Goal: Task Accomplishment & Management: Complete application form

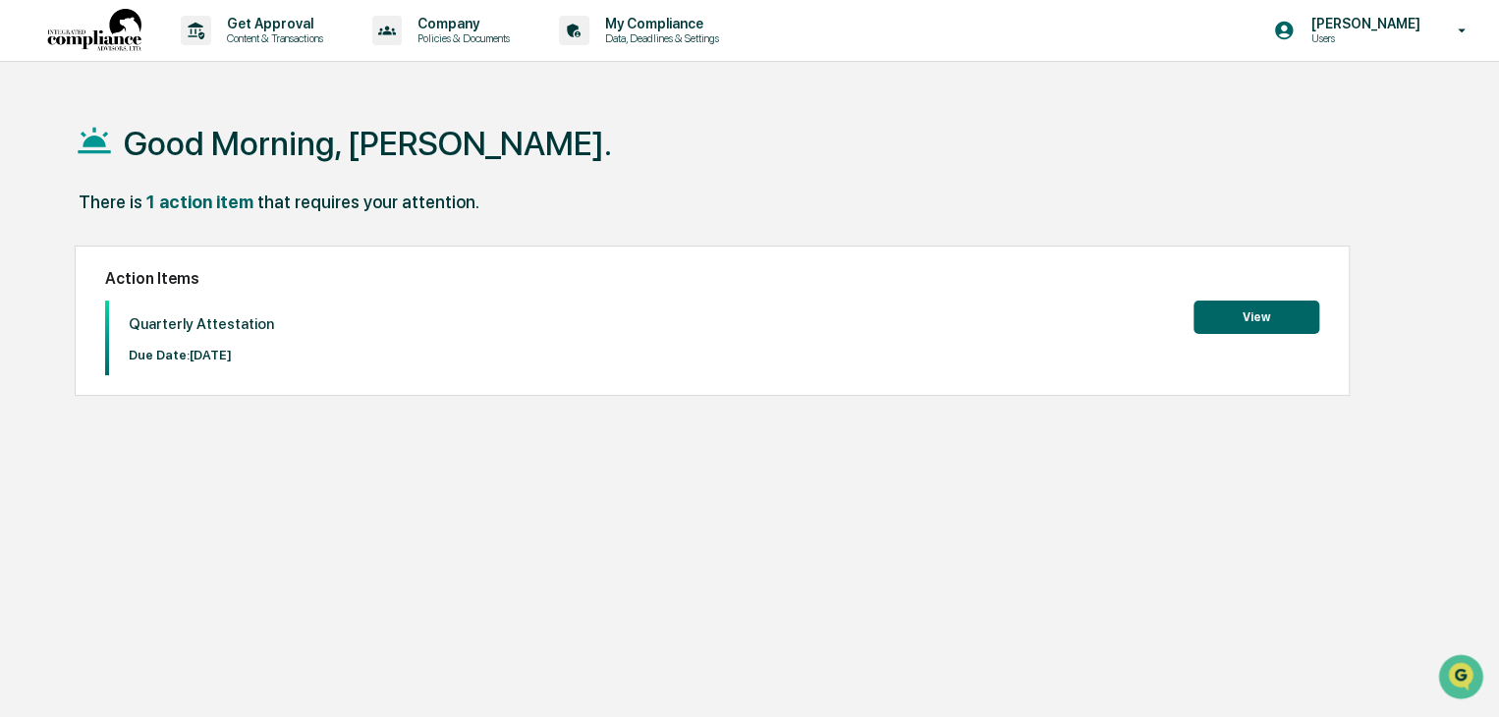
click at [1222, 326] on button "View" at bounding box center [1257, 317] width 126 height 33
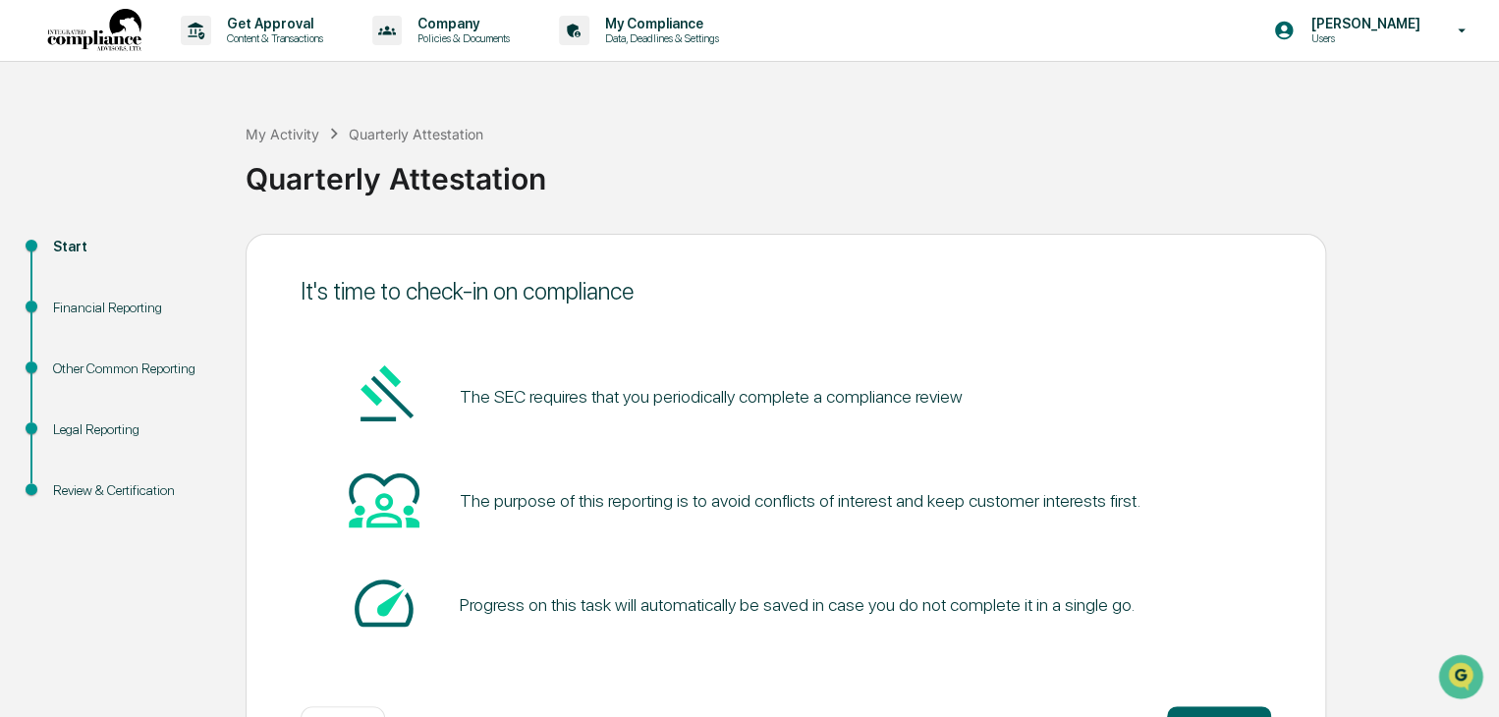
click at [76, 246] on div "Start" at bounding box center [133, 247] width 161 height 21
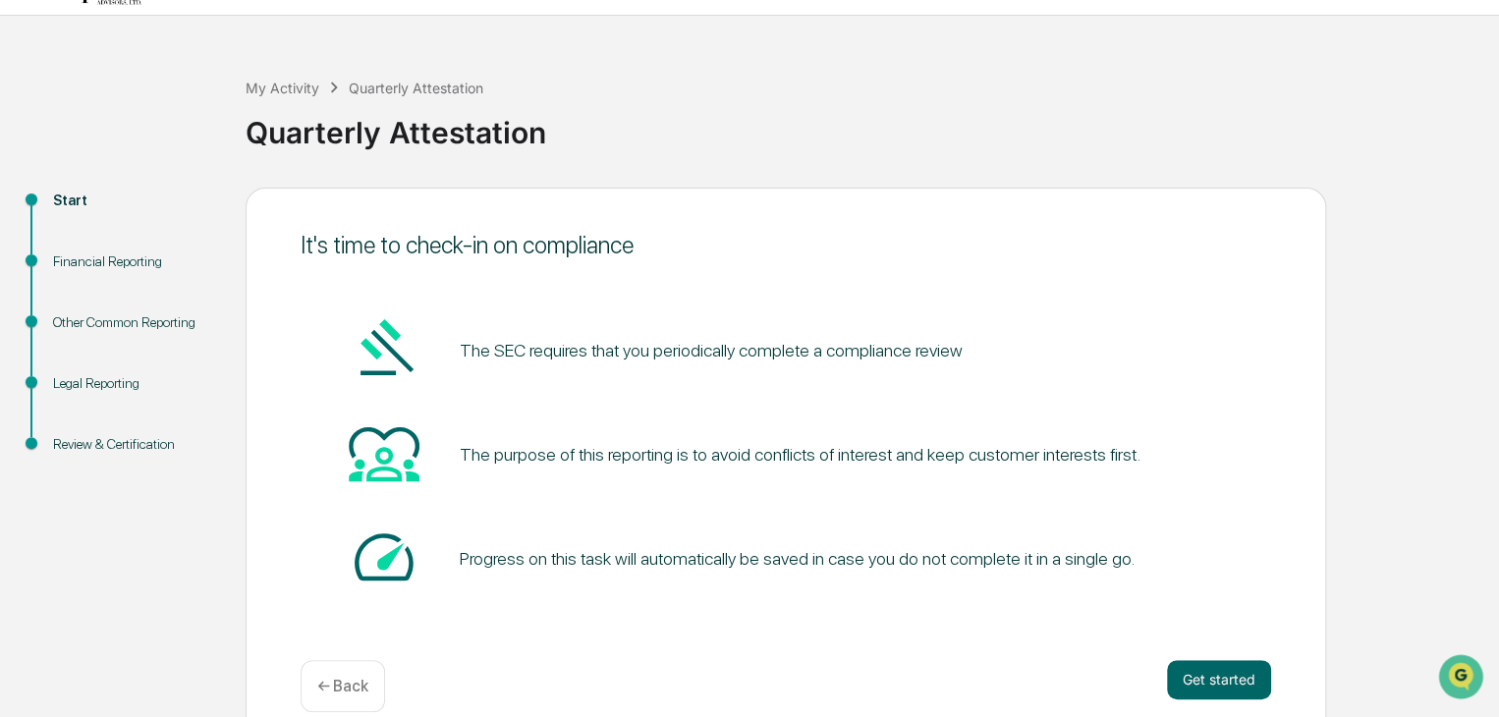
scroll to position [74, 0]
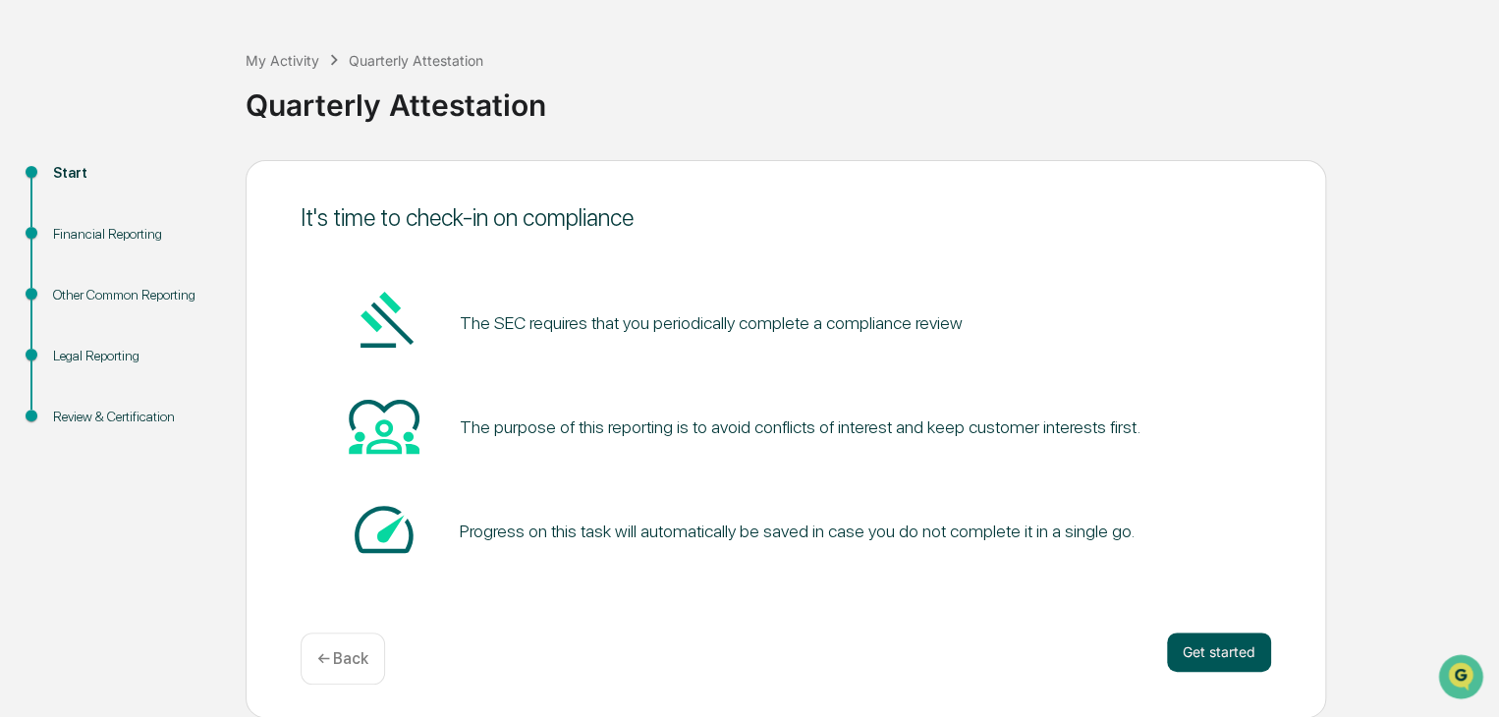
click at [1247, 658] on button "Get started" at bounding box center [1219, 652] width 104 height 39
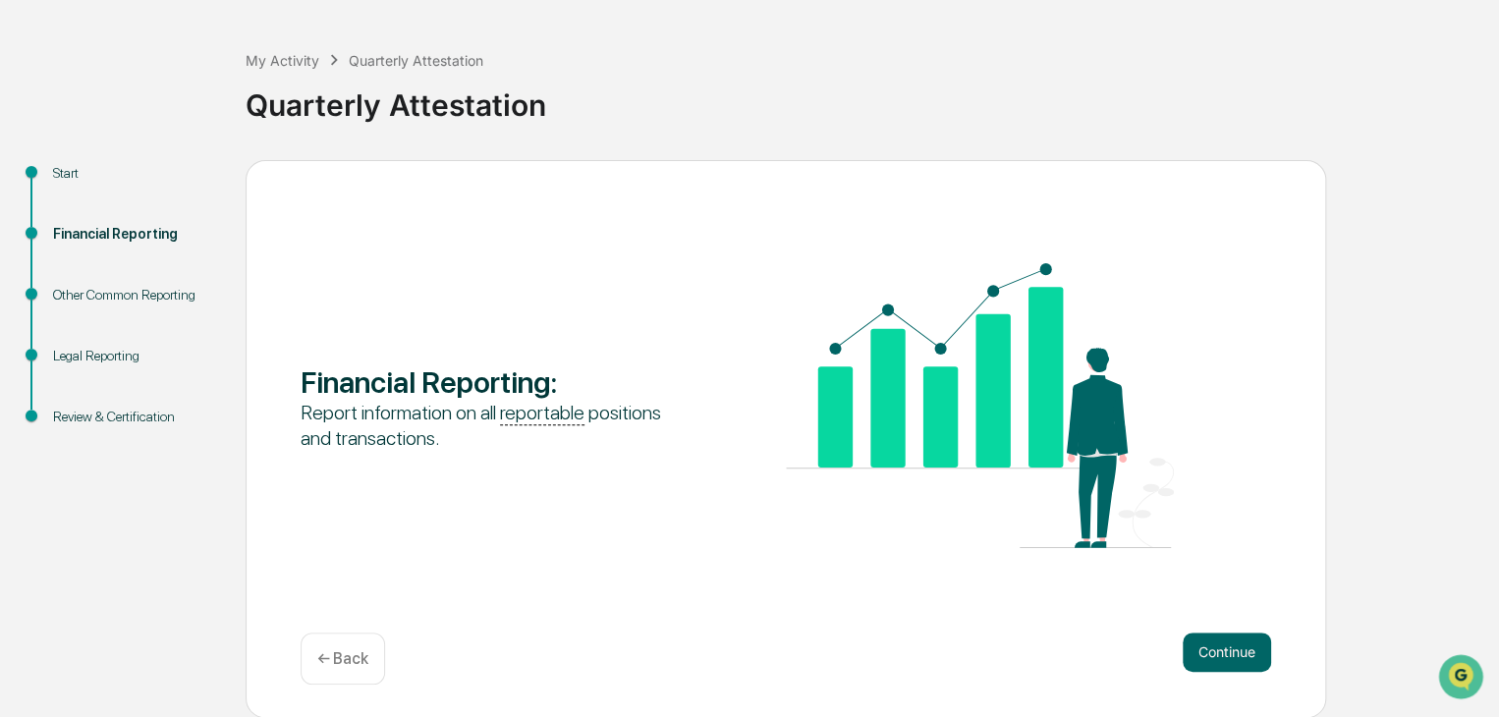
click at [1247, 658] on button "Continue" at bounding box center [1227, 652] width 88 height 39
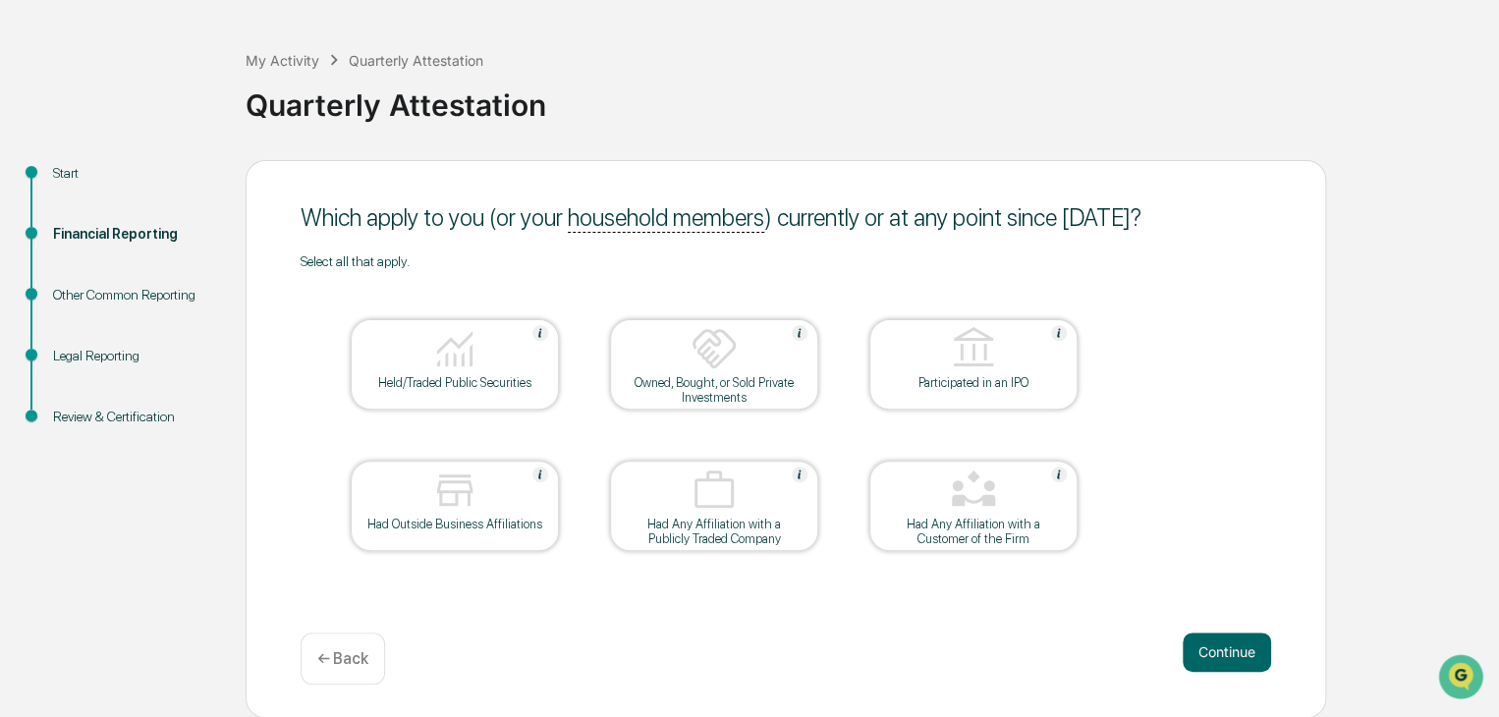
click at [487, 387] on div "Held/Traded Public Securities" at bounding box center [454, 382] width 177 height 15
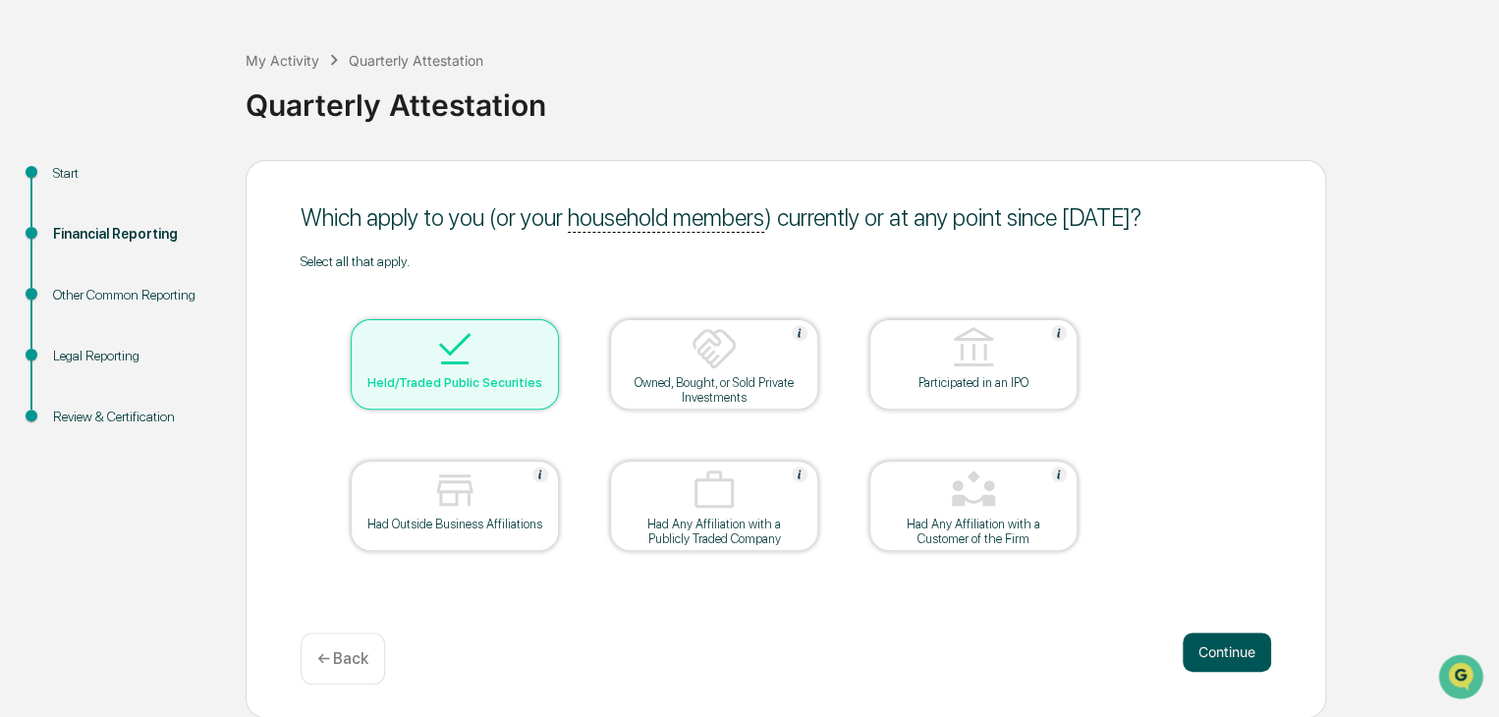
click at [1234, 660] on button "Continue" at bounding box center [1227, 652] width 88 height 39
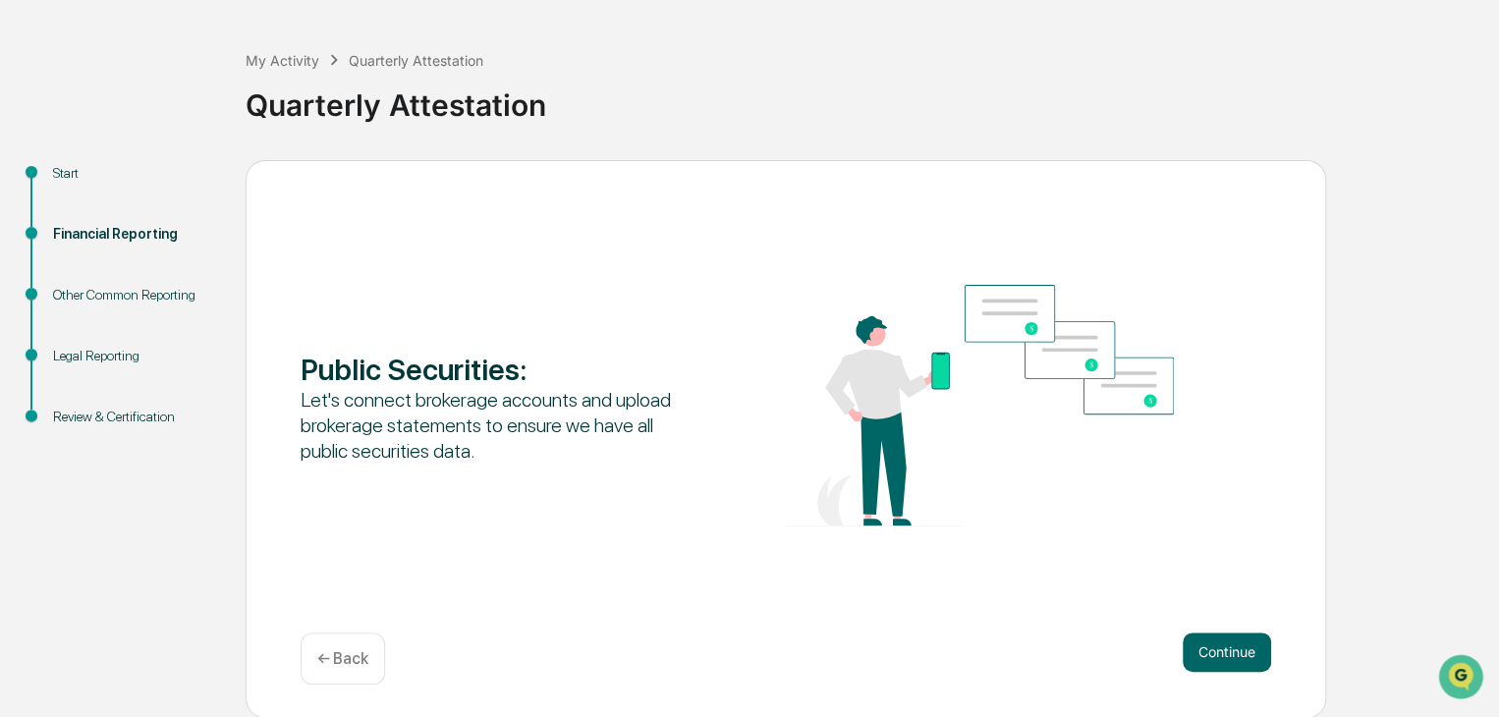
click at [1234, 660] on button "Continue" at bounding box center [1227, 652] width 88 height 39
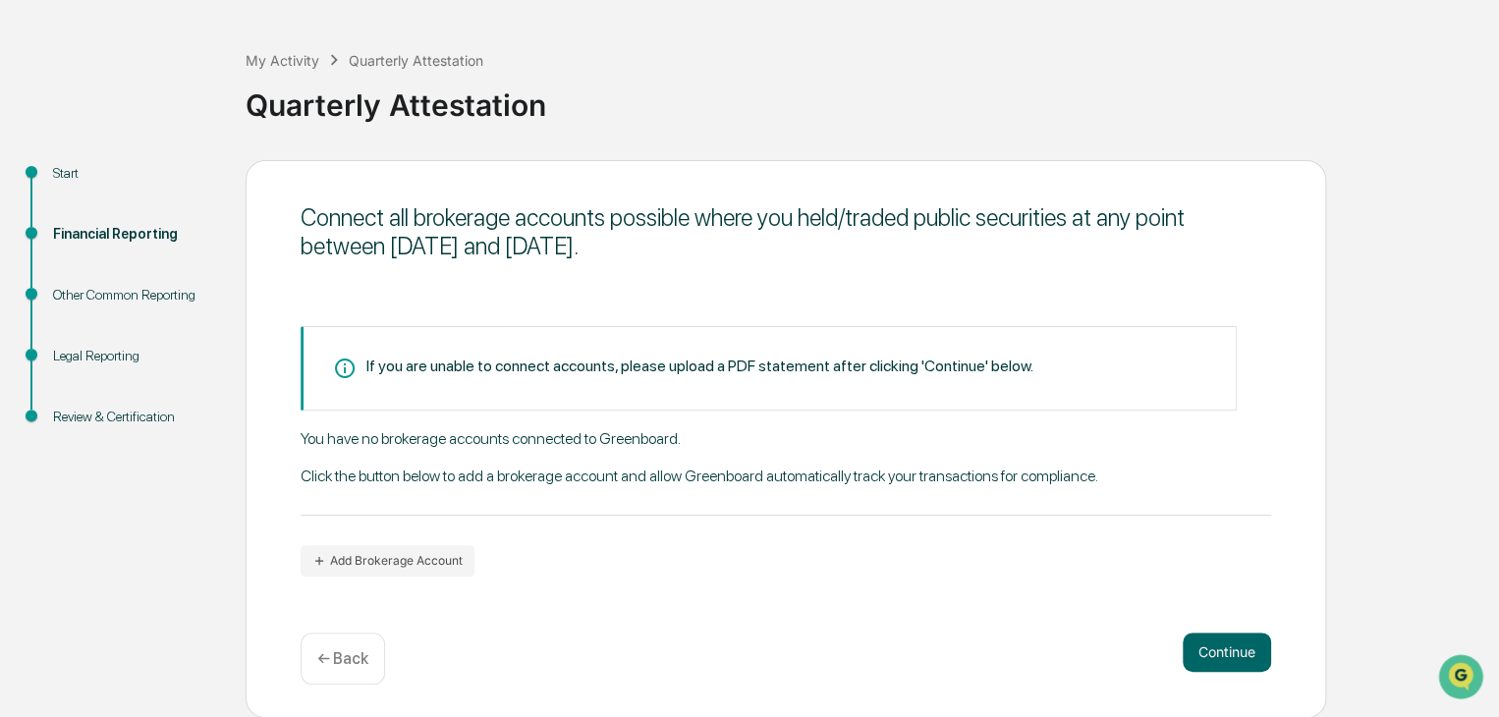
click at [353, 670] on div "← Back" at bounding box center [343, 659] width 84 height 52
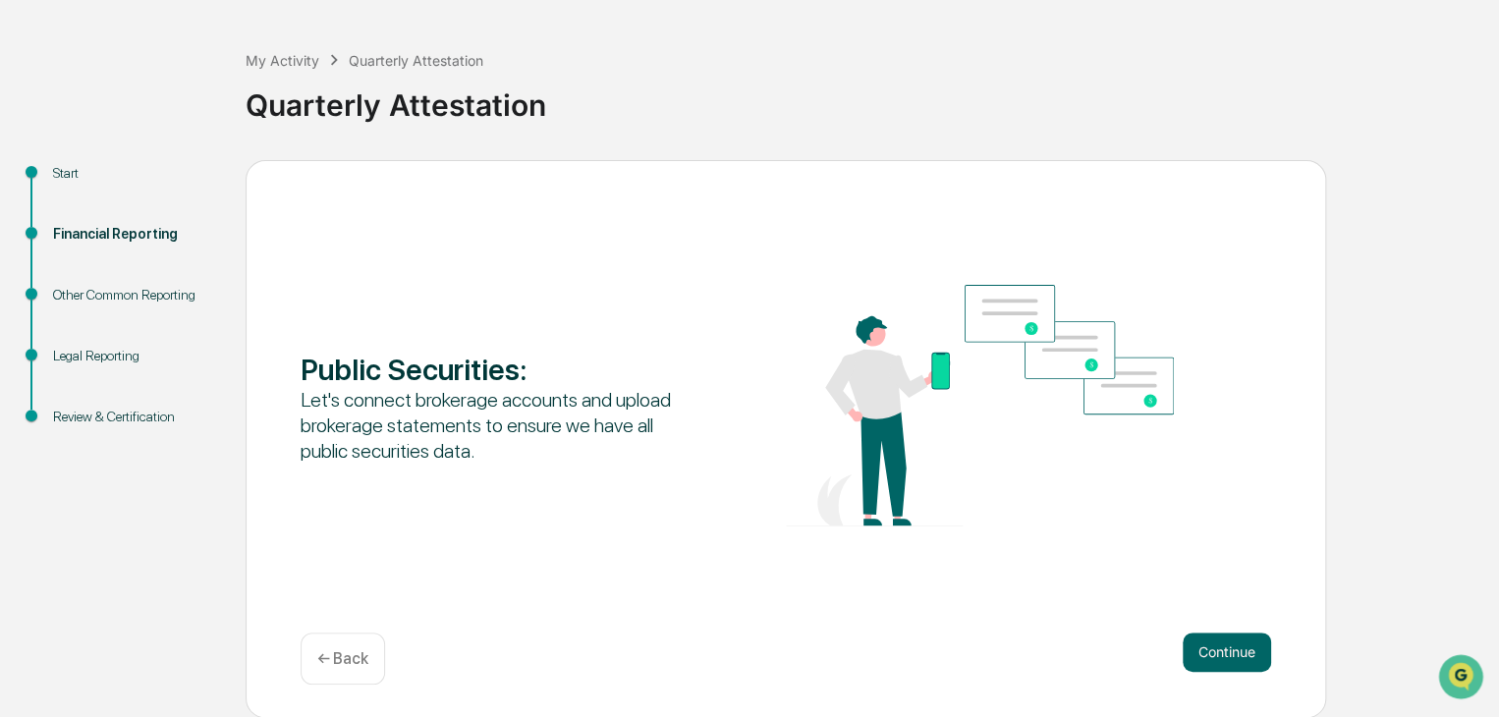
click at [353, 670] on div "← Back" at bounding box center [343, 659] width 84 height 52
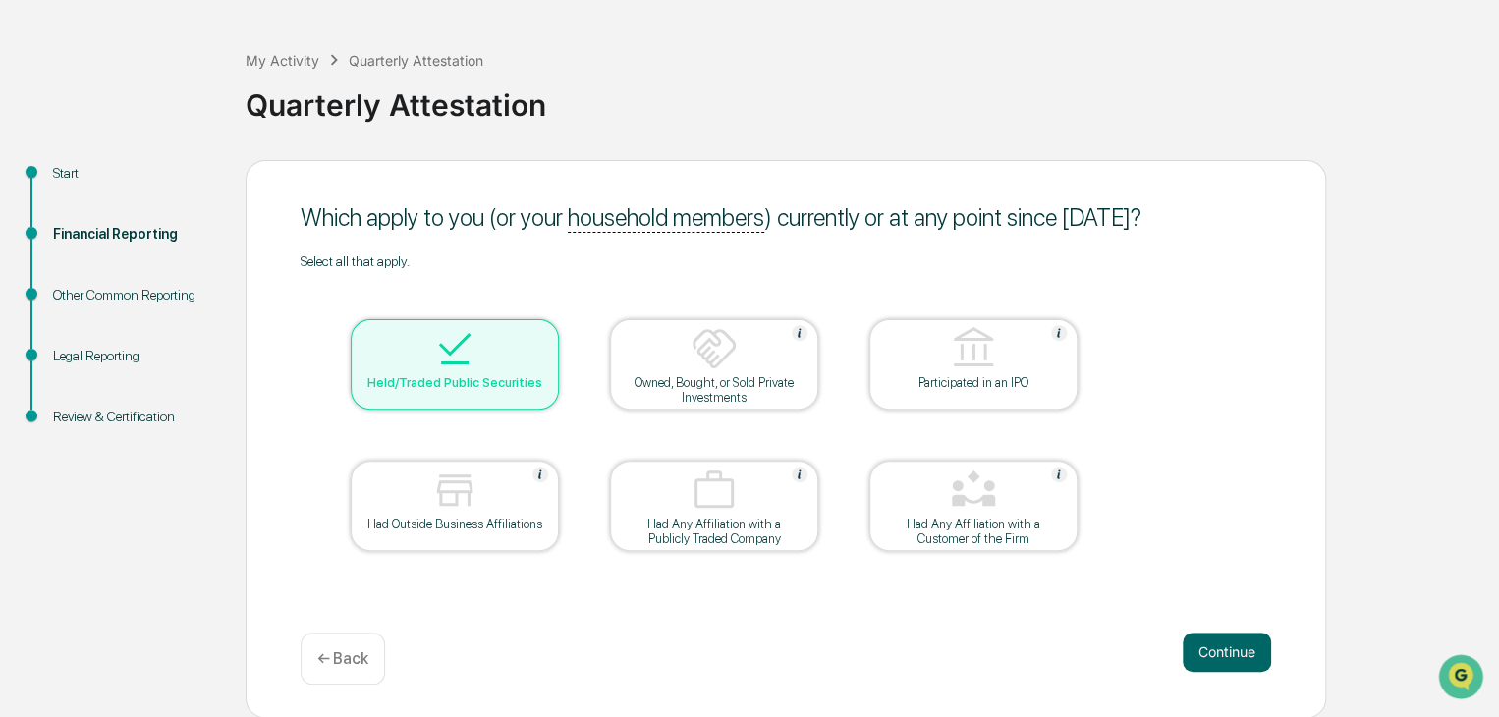
click at [353, 670] on div "← Back" at bounding box center [343, 659] width 84 height 52
